Goal: Find specific page/section: Find specific page/section

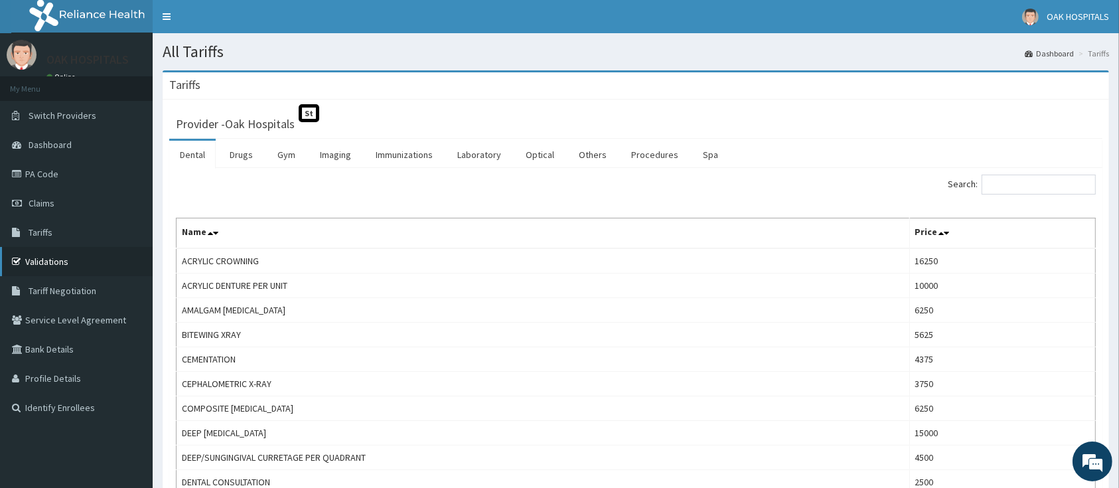
click at [61, 265] on link "Validations" at bounding box center [76, 261] width 153 height 29
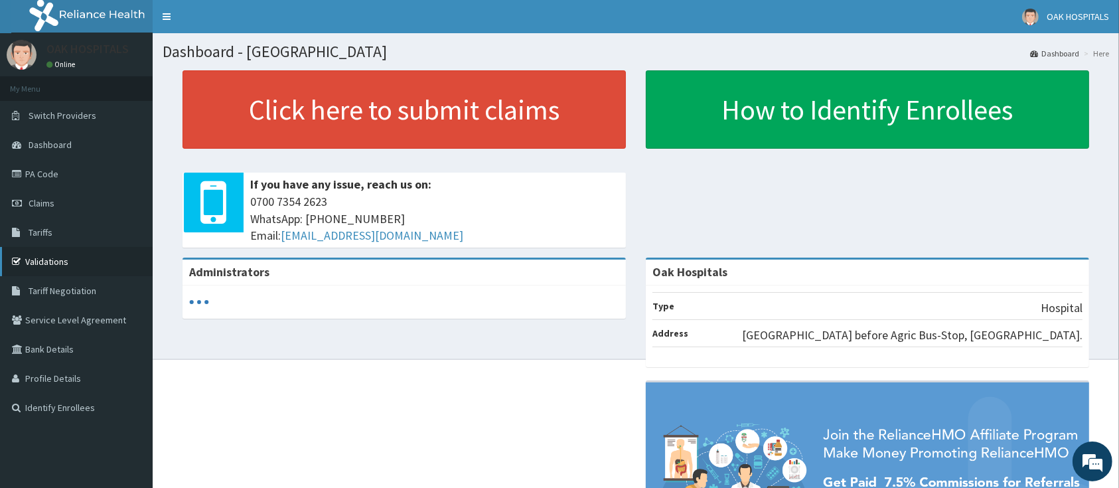
click at [45, 264] on link "Validations" at bounding box center [76, 261] width 153 height 29
